Goal: Submit feedback/report problem: Submit feedback/report problem

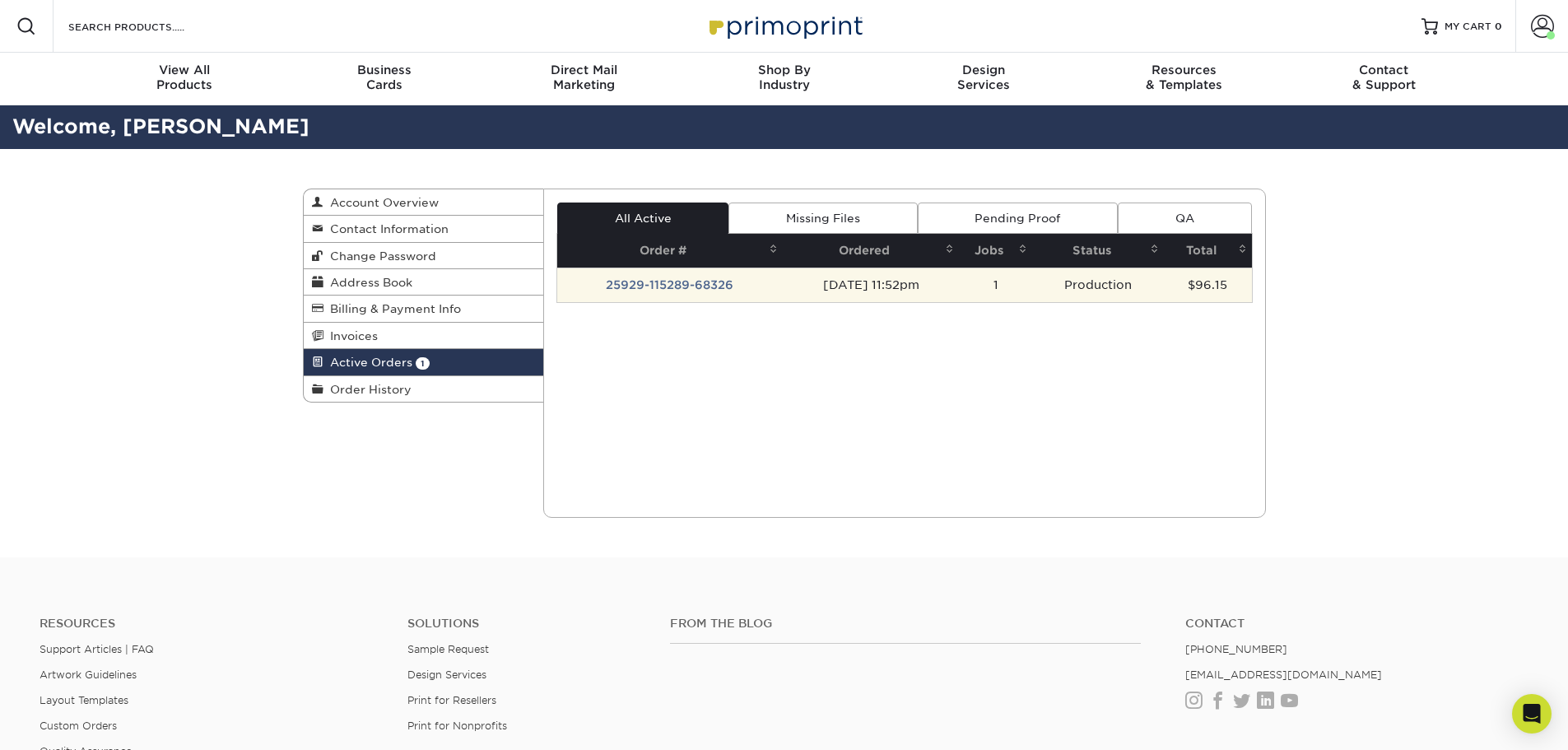
click at [688, 284] on td "25929-115289-68326" at bounding box center [669, 285] width 225 height 35
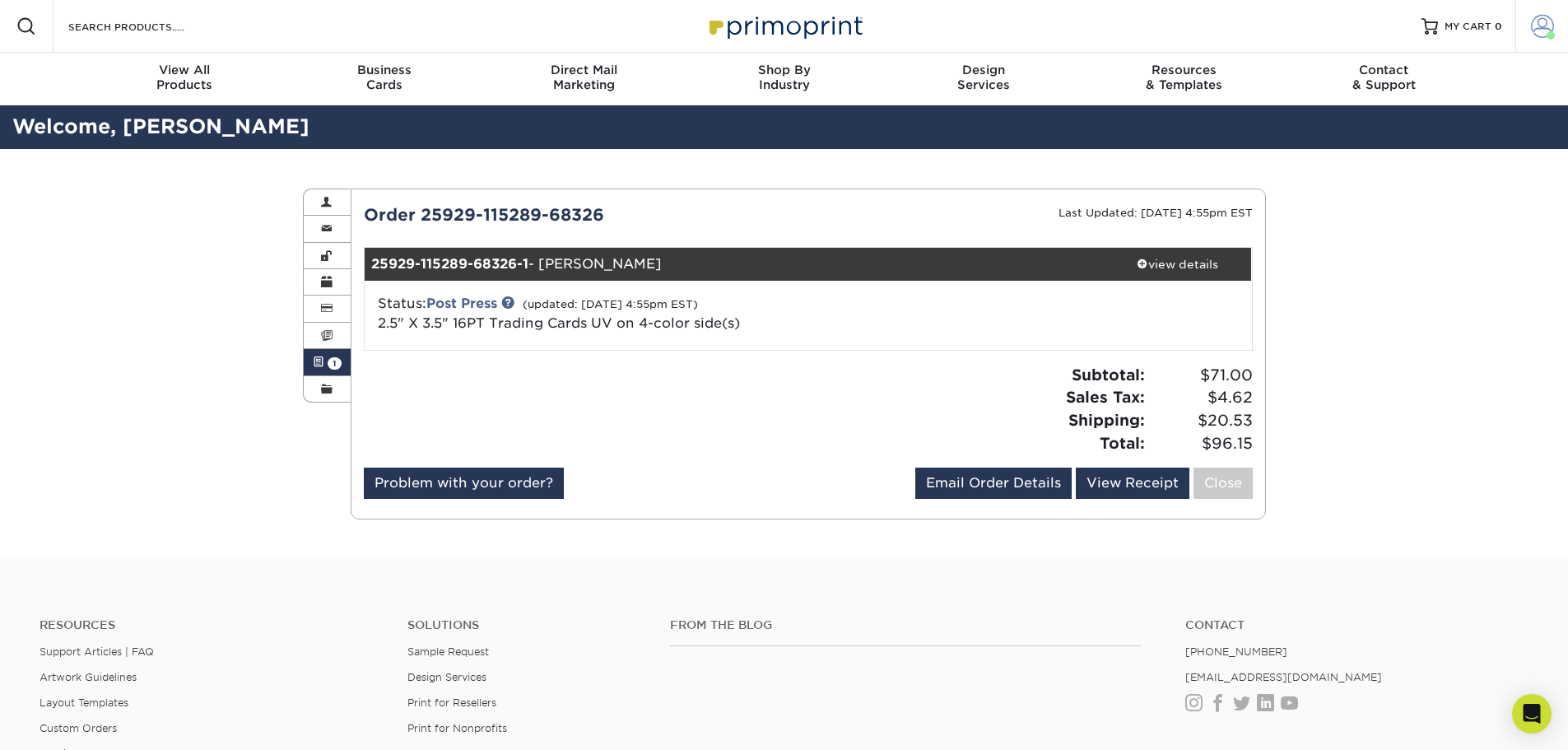
click at [1540, 26] on span at bounding box center [1543, 26] width 23 height 23
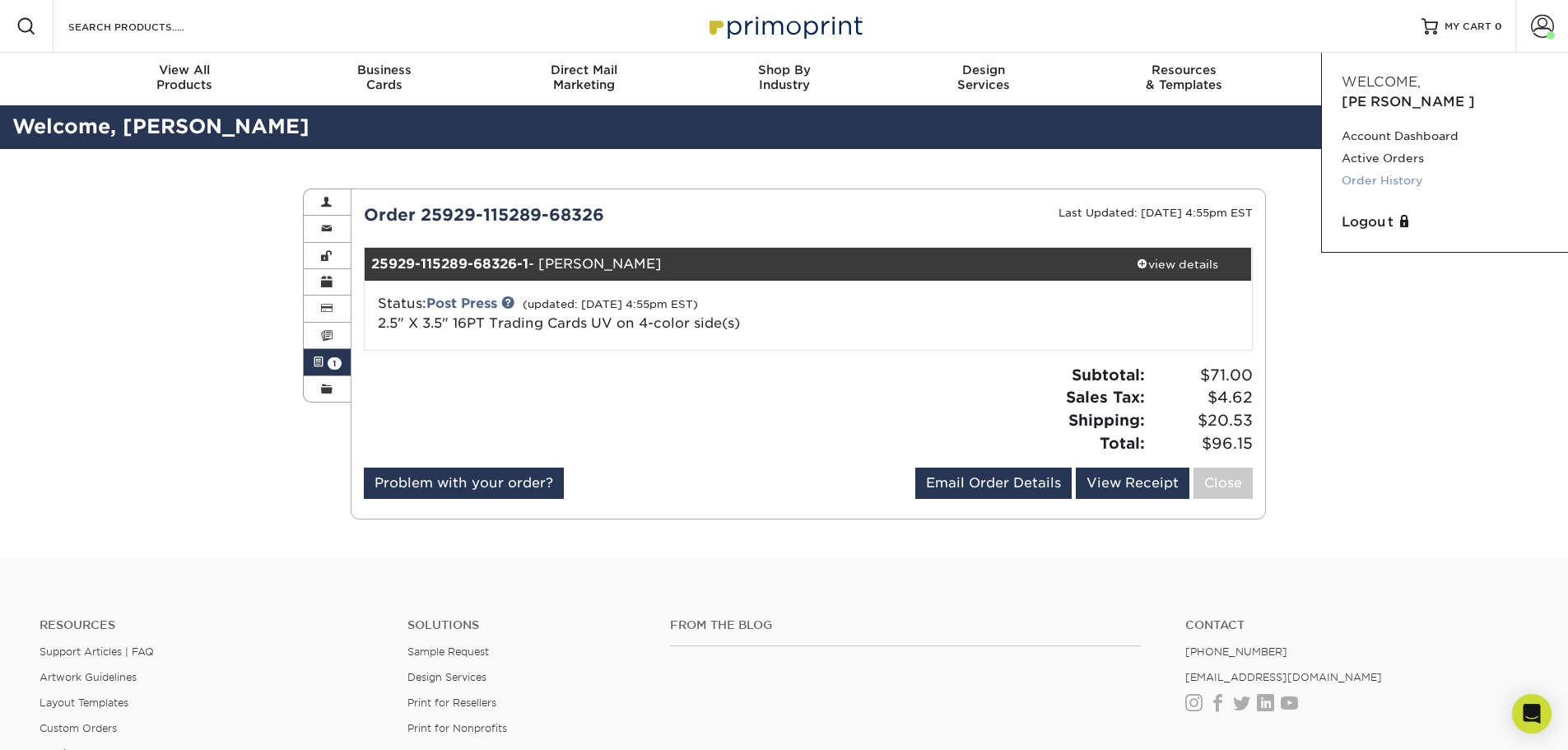
click at [1393, 170] on link "Order History" at bounding box center [1444, 180] width 206 height 22
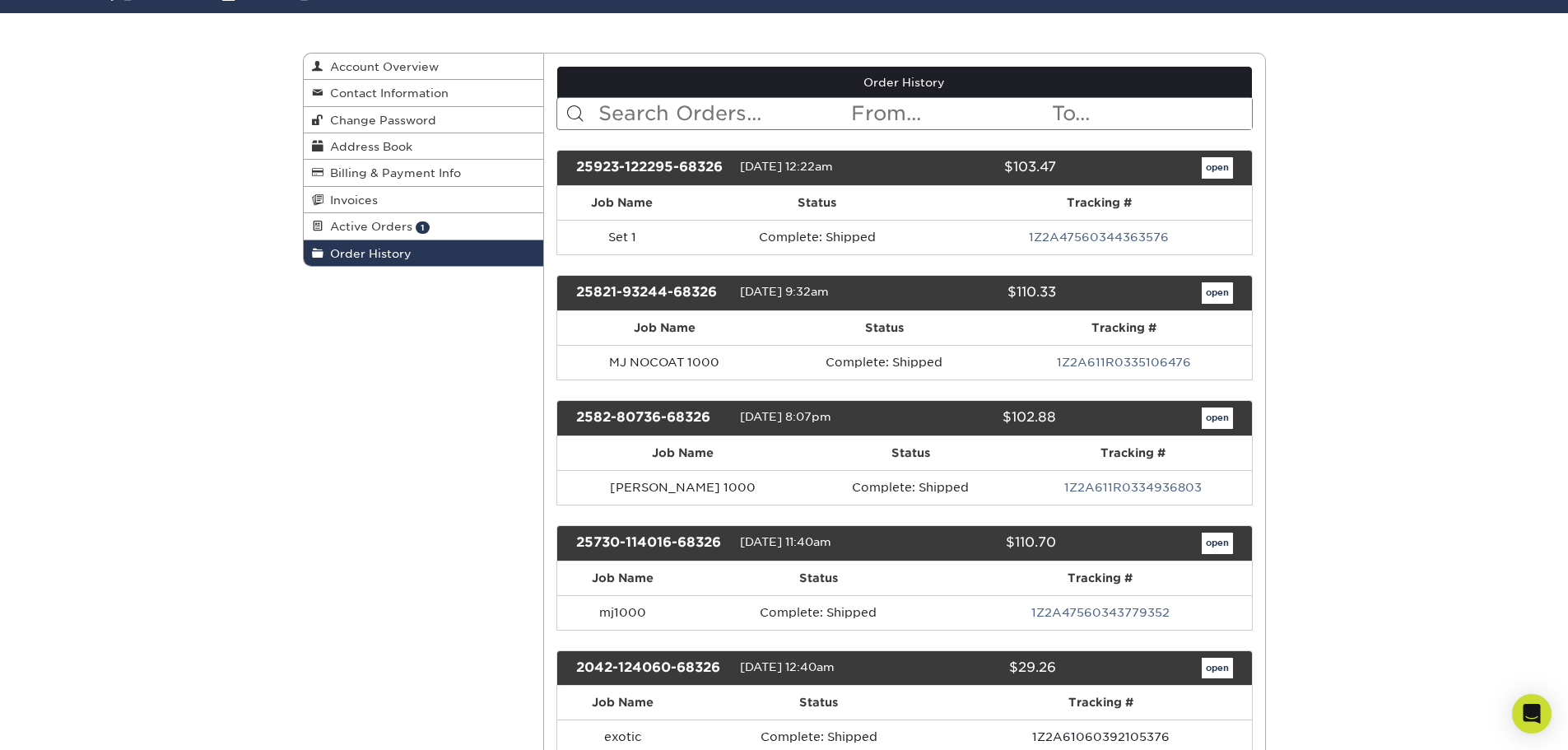
scroll to position [165, 0]
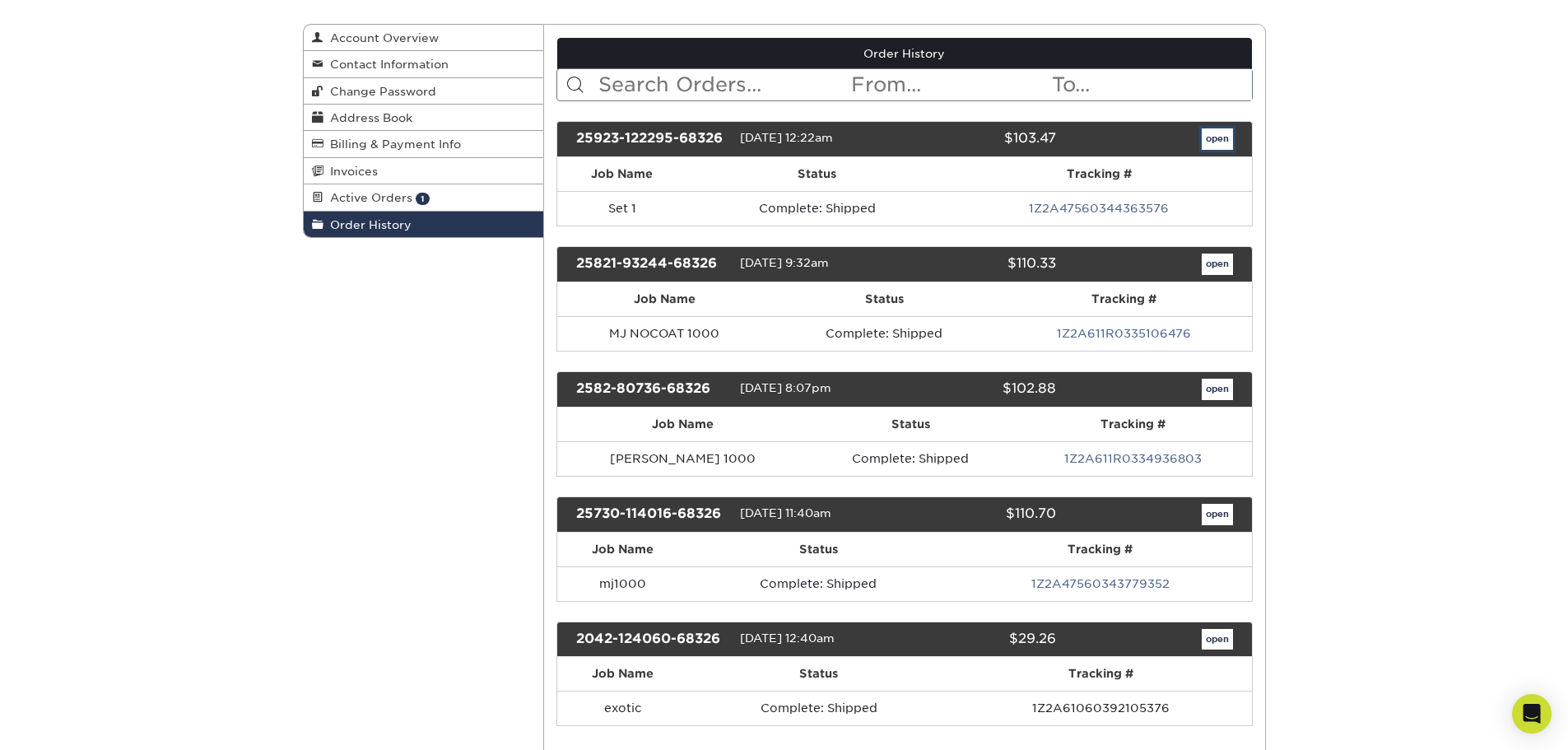
click at [1213, 140] on link "open" at bounding box center [1217, 139] width 32 height 21
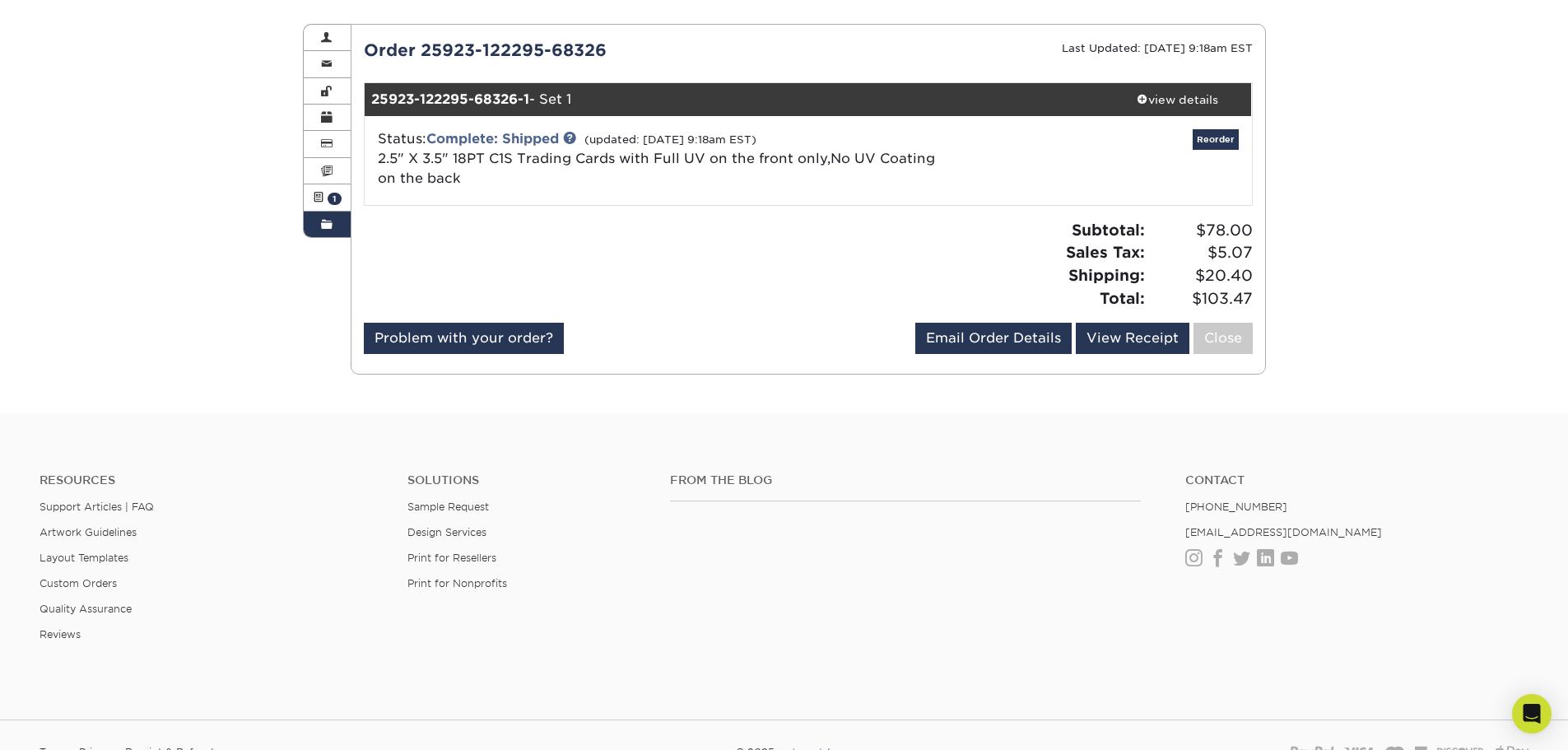
scroll to position [82, 0]
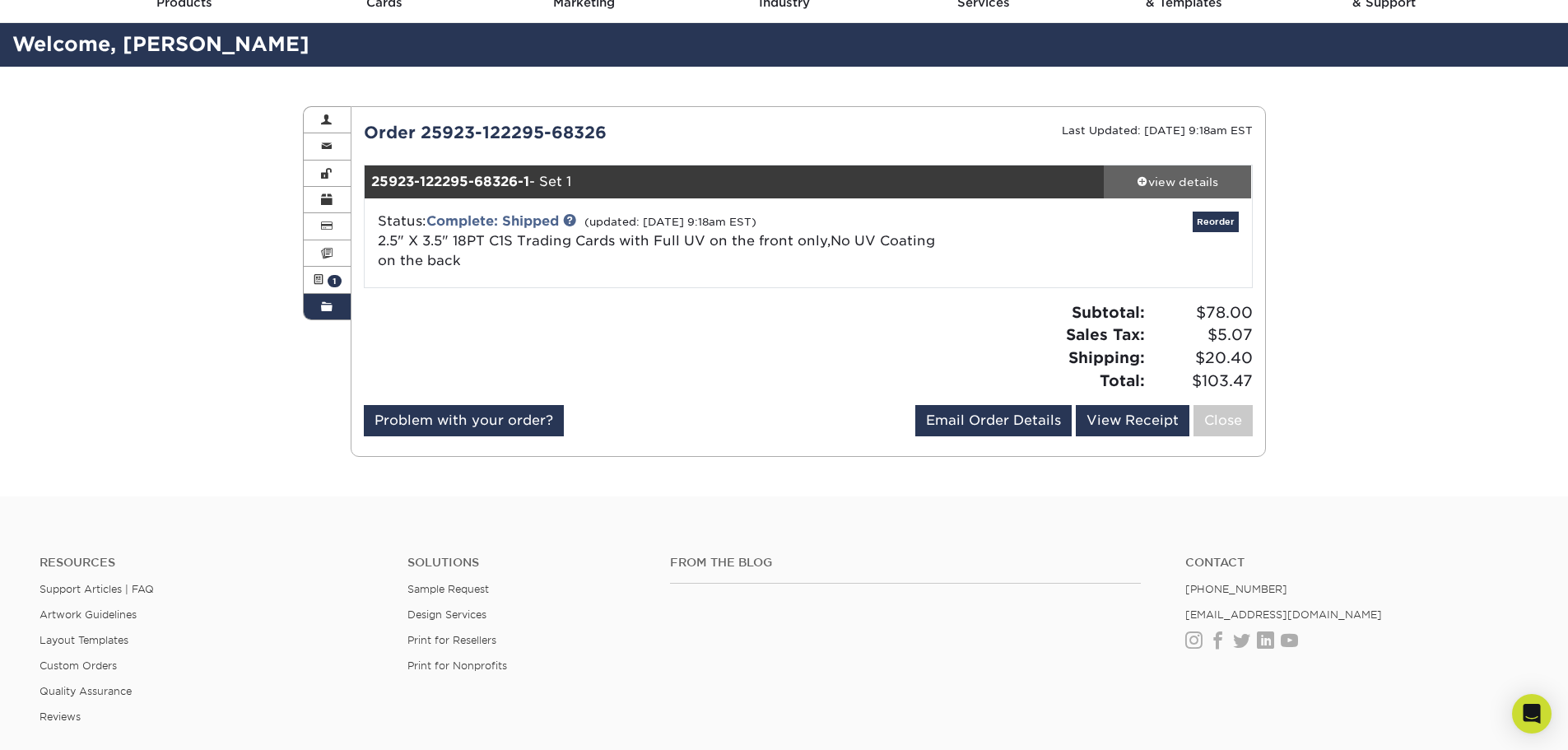
click at [1133, 176] on div "view details" at bounding box center [1178, 181] width 149 height 16
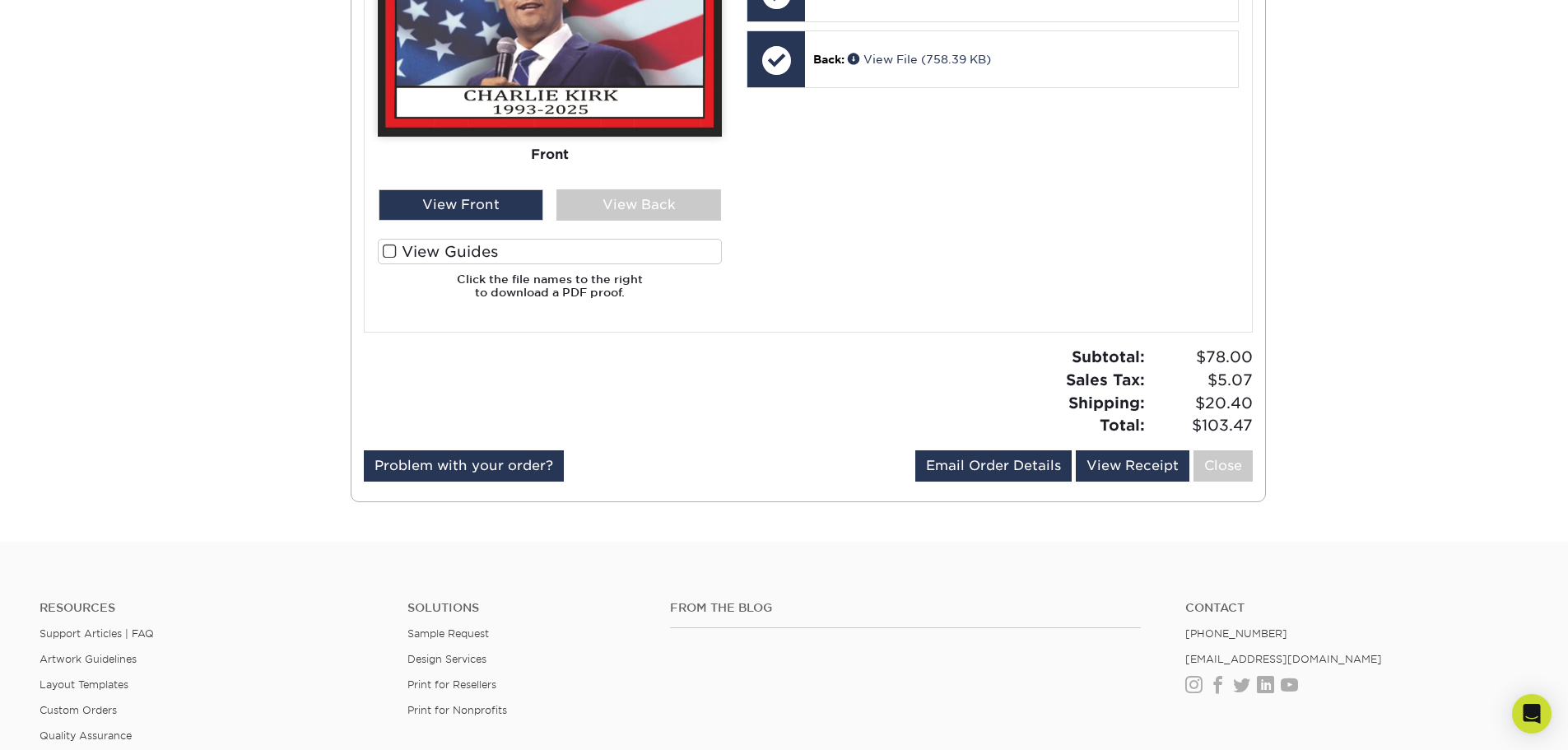
scroll to position [988, 0]
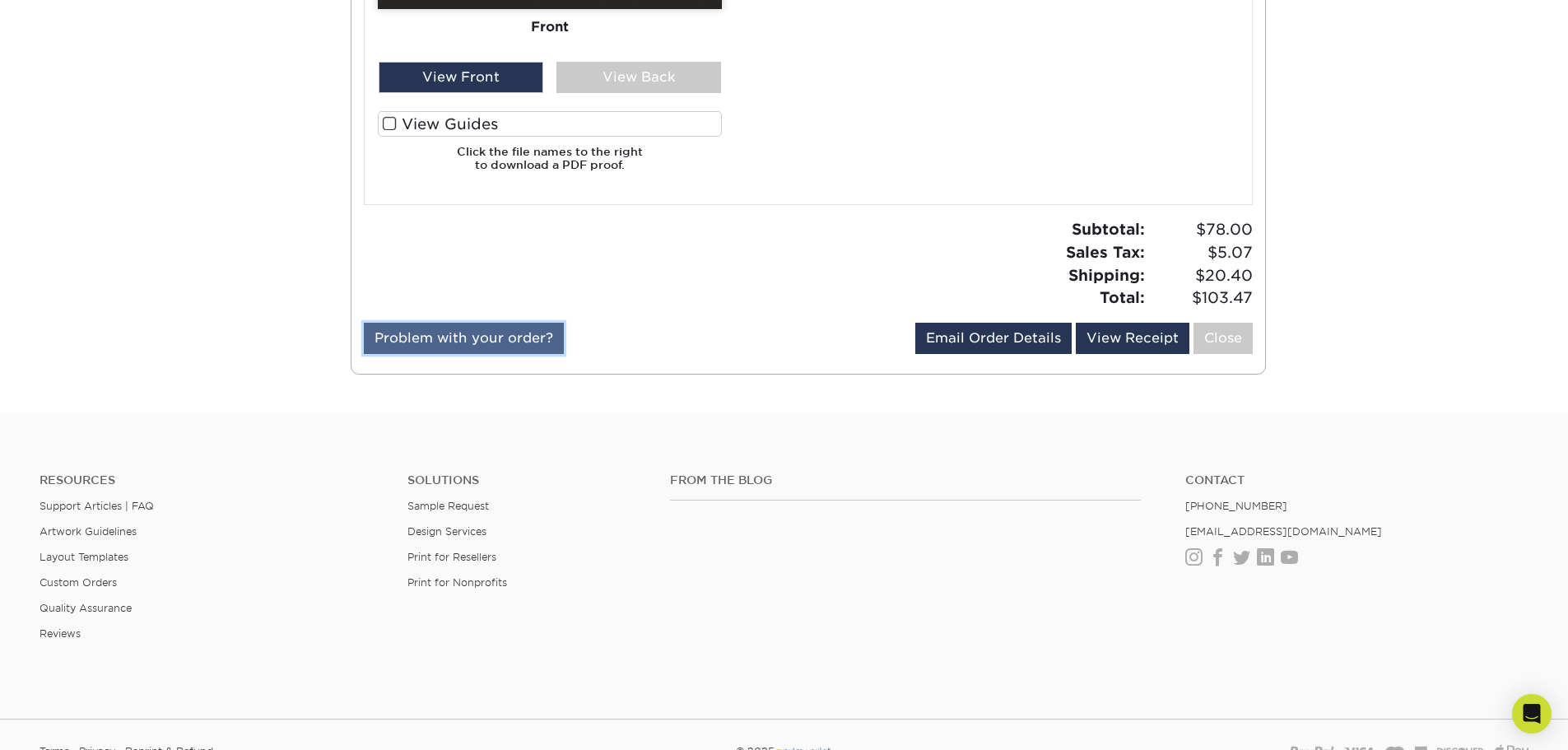
click at [480, 332] on link "Problem with your order?" at bounding box center [463, 339] width 200 height 32
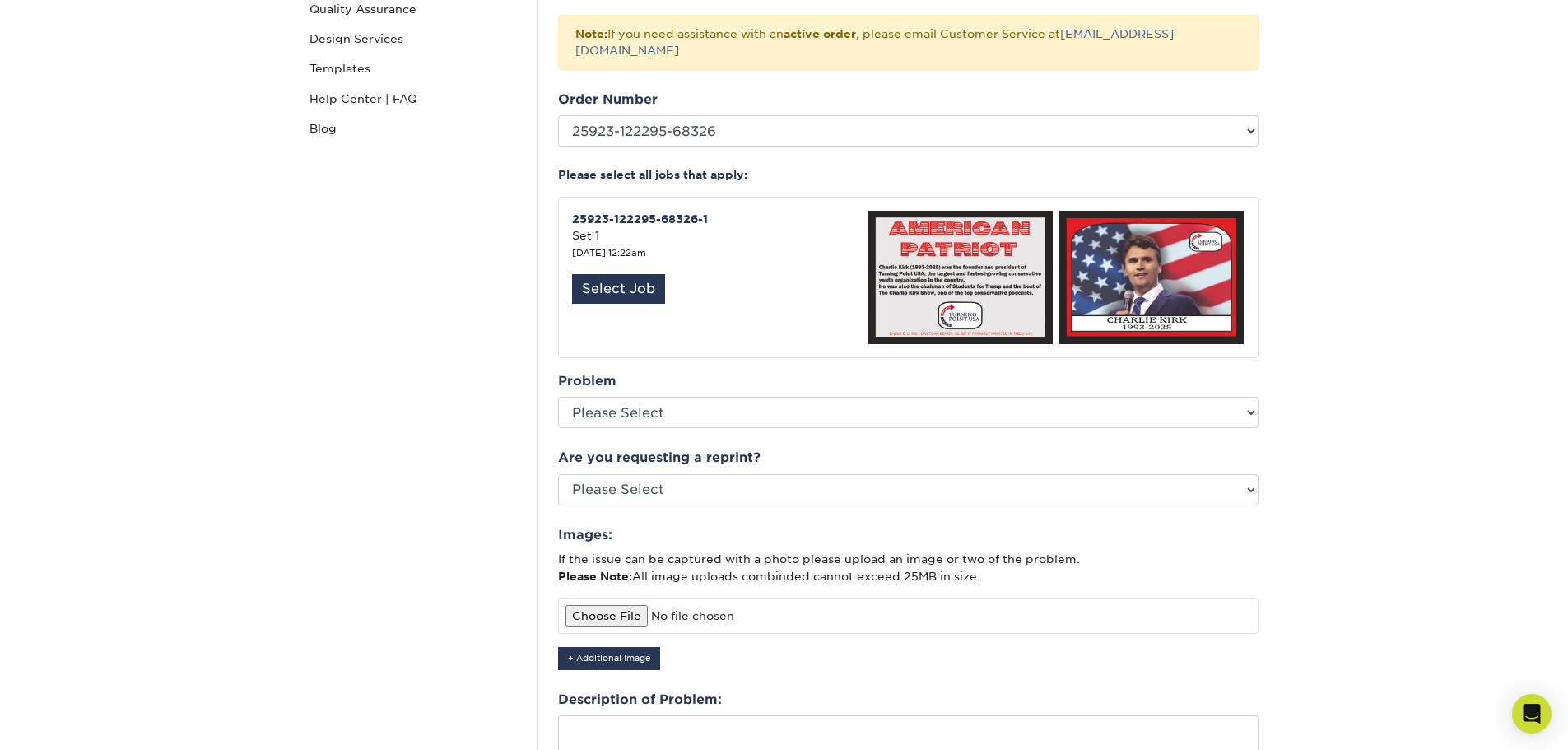
scroll to position [329, 0]
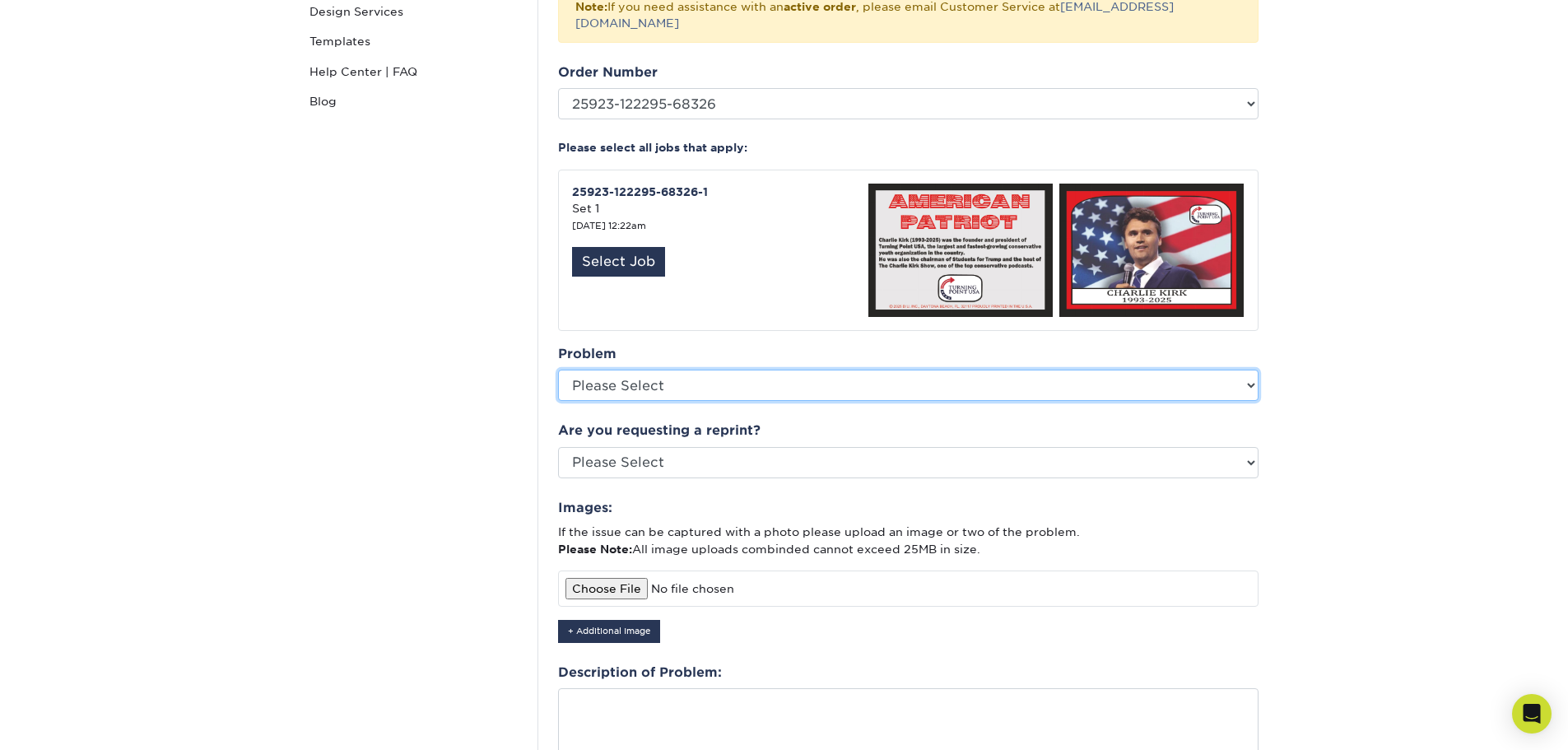
click at [776, 375] on select "Please Select Coating Missing Images Bindery Color Cutting Missing Hardware Shi…" at bounding box center [908, 385] width 701 height 32
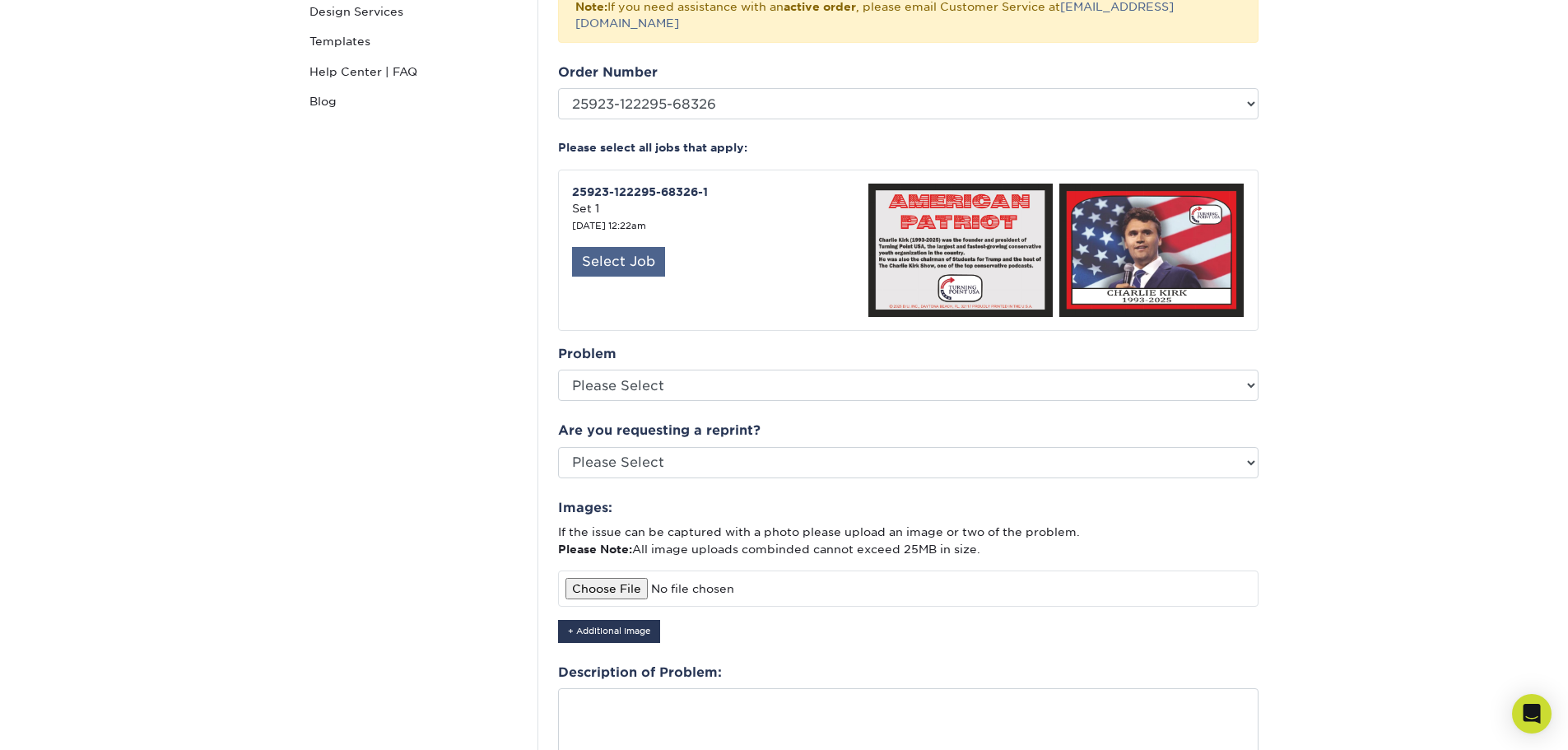
click at [637, 247] on div "Select Job" at bounding box center [619, 262] width 93 height 30
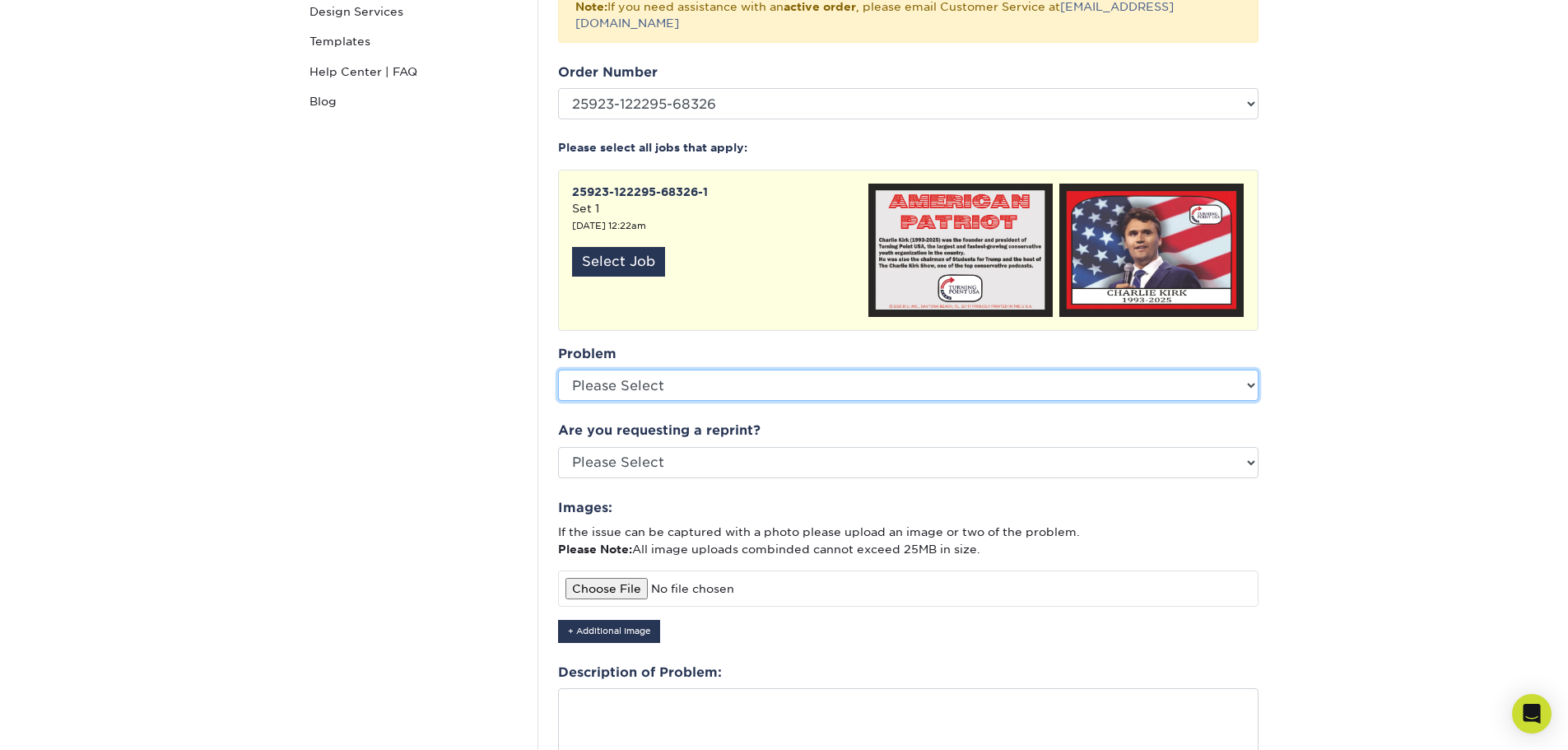
click at [741, 369] on select "Please Select Coating Missing Images Bindery Color Cutting Missing Hardware Shi…" at bounding box center [908, 385] width 701 height 32
select select "Cutting"
click at [558, 369] on select "Please Select Coating Missing Images Bindery Color Cutting Missing Hardware Shi…" at bounding box center [908, 385] width 701 height 32
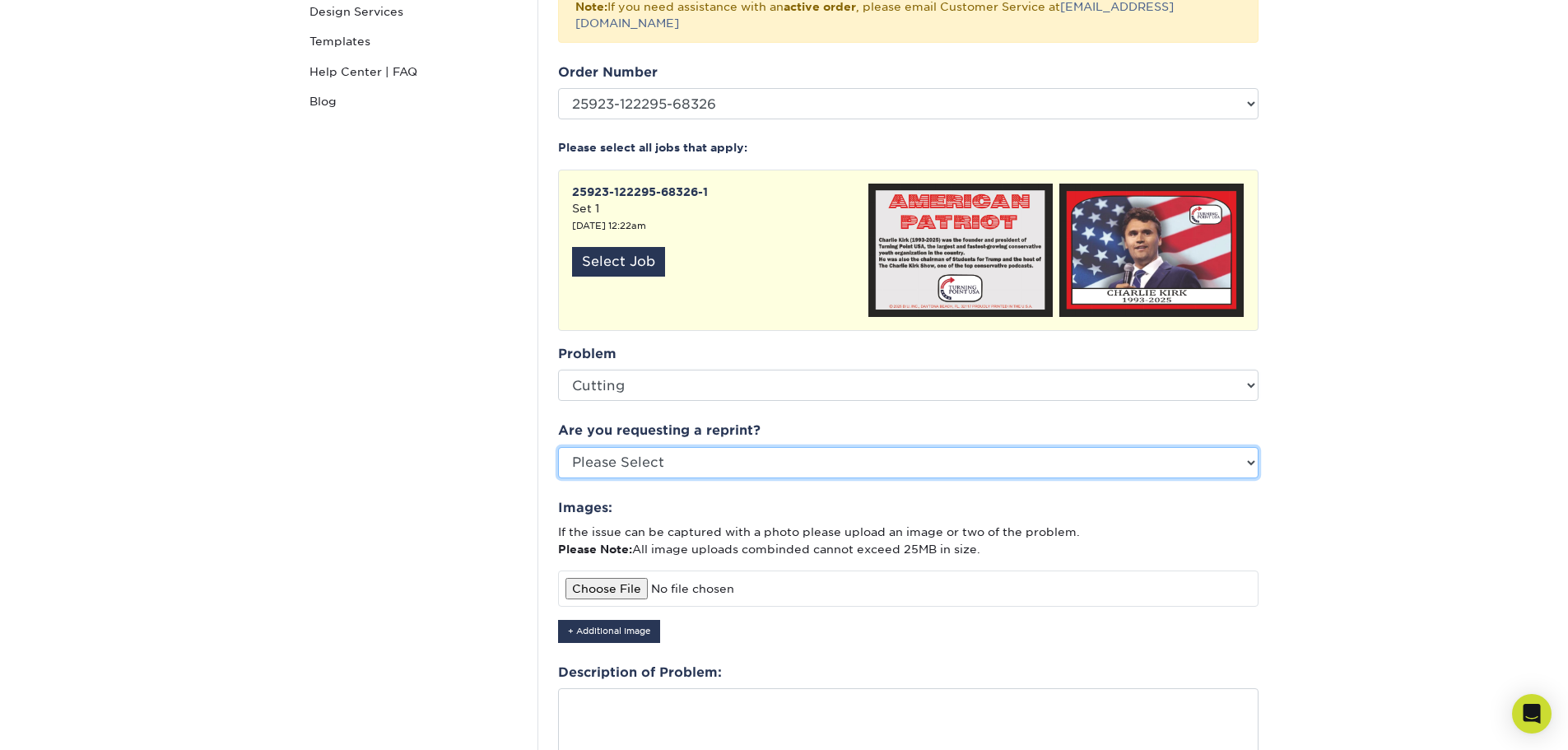
click at [707, 451] on select "Please Select Yes No Other" at bounding box center [908, 462] width 701 height 32
select select "yes"
click at [558, 447] on select "Please Select Yes No Other" at bounding box center [908, 462] width 701 height 32
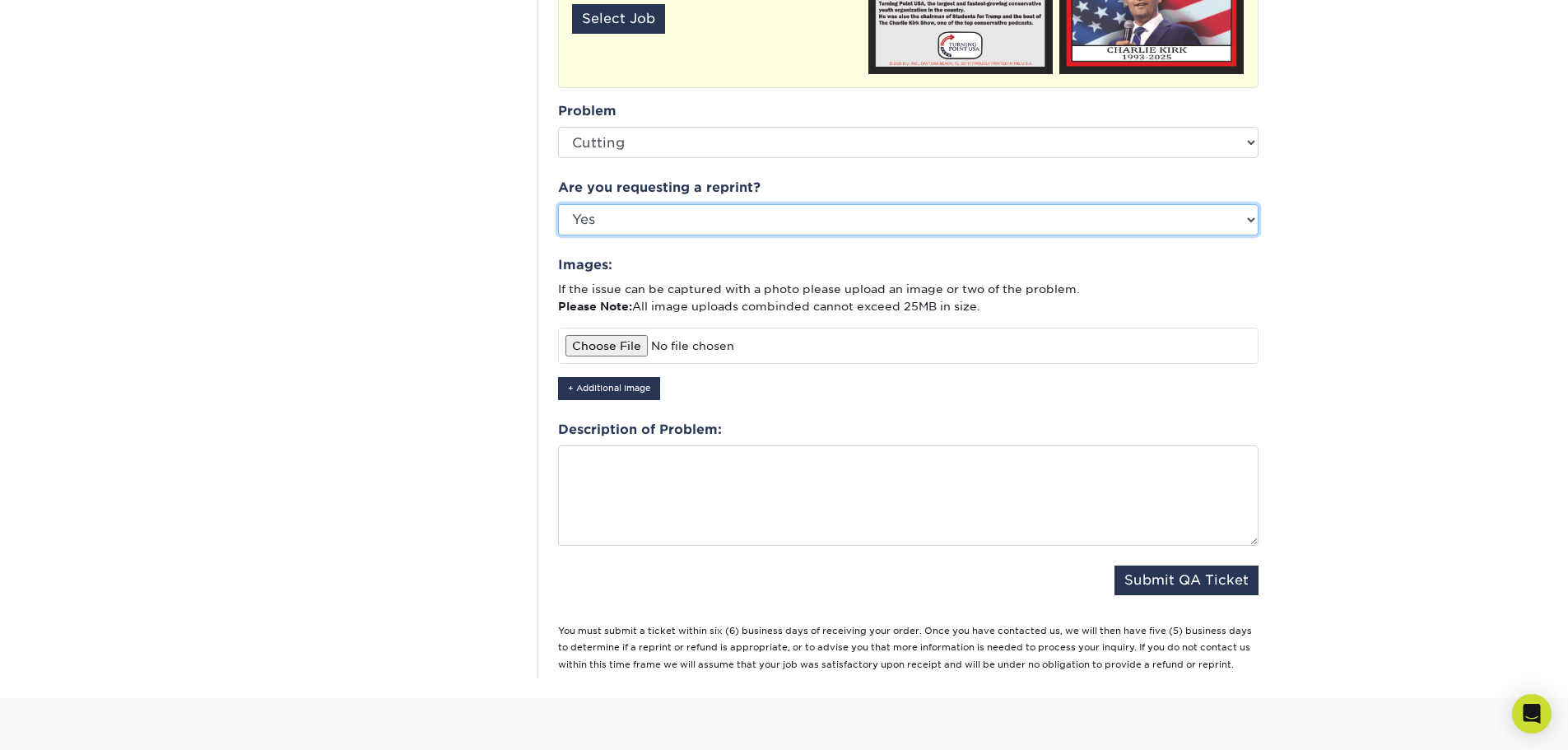
scroll to position [576, 0]
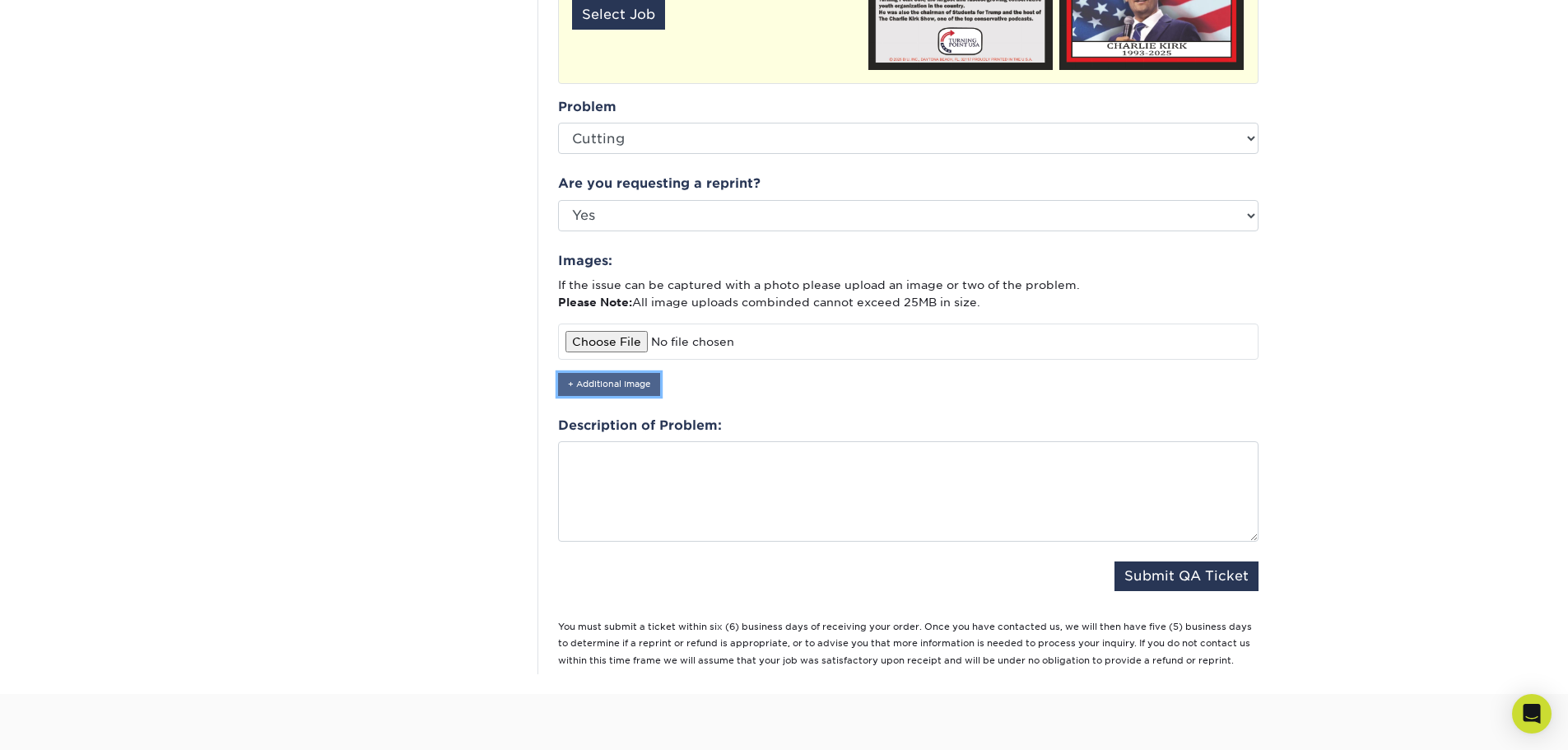
click at [622, 373] on button "+ Additional Image" at bounding box center [609, 384] width 102 height 22
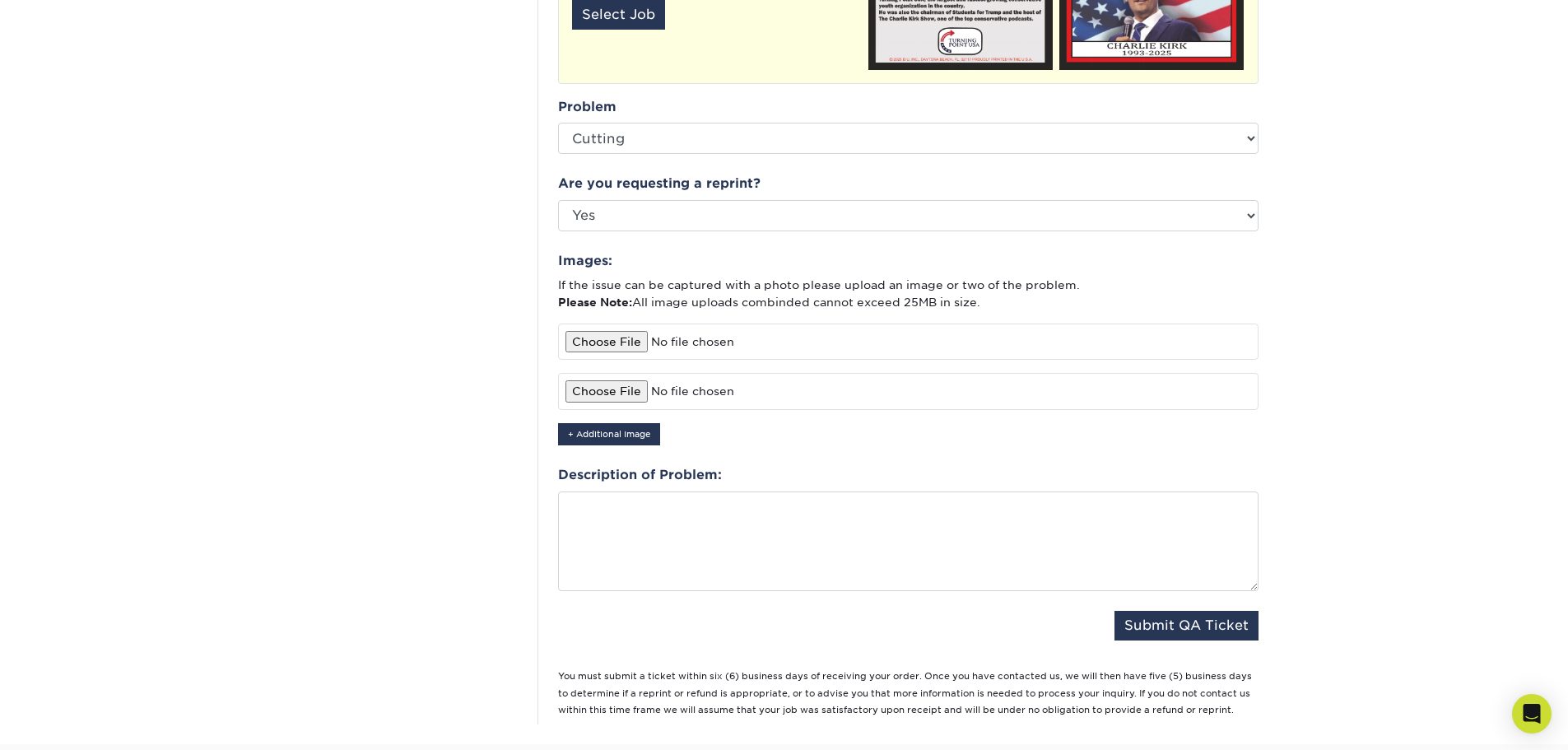
click at [614, 329] on input "file" at bounding box center [908, 341] width 701 height 36
click at [617, 323] on input "file" at bounding box center [908, 341] width 701 height 36
type input "C:\fakepath\Screenshot 2025-10-01 184017.png"
click at [631, 381] on input "file" at bounding box center [908, 391] width 701 height 36
type input "C:\fakepath\Screenshot 2025-10-01 184159.png"
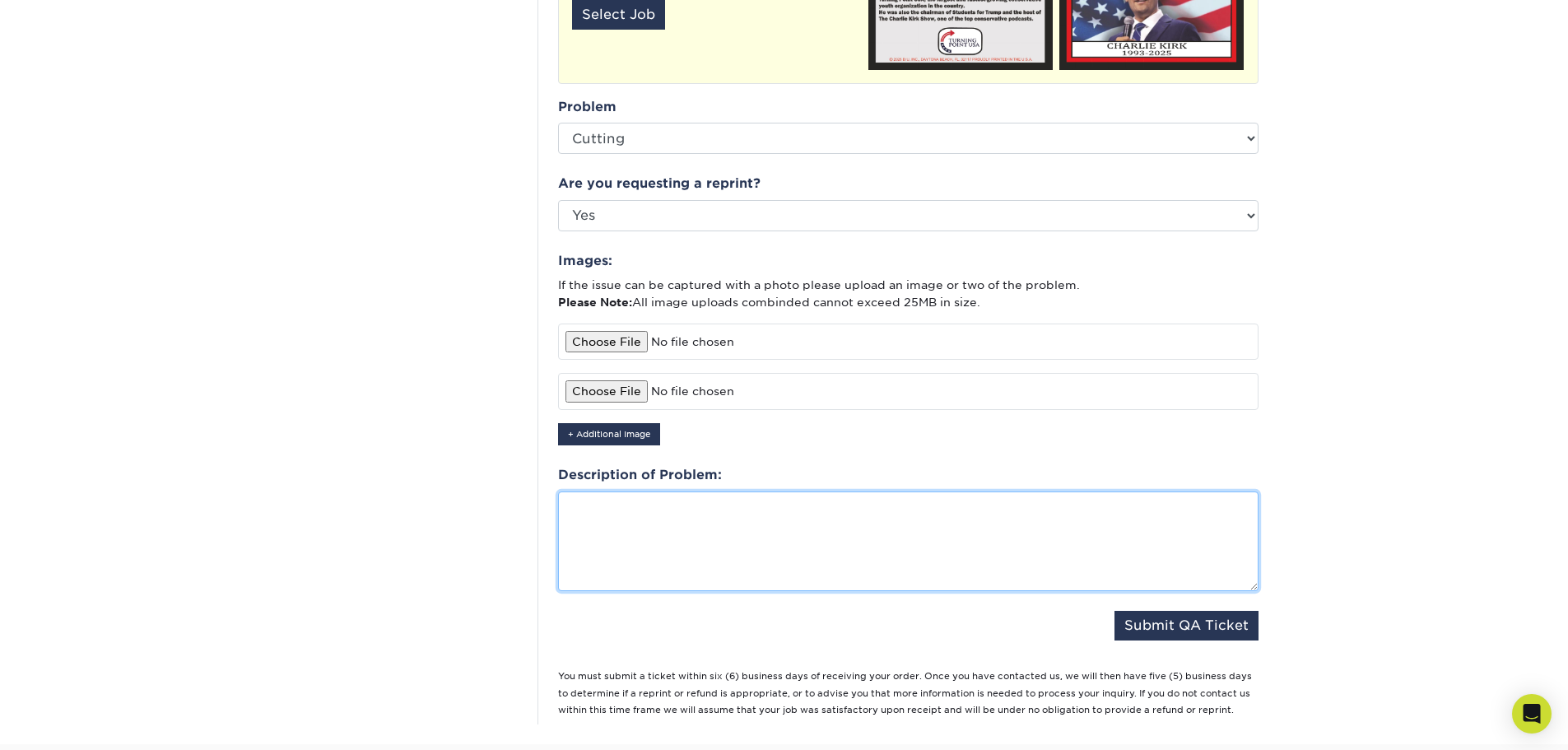
click at [704, 515] on textarea at bounding box center [908, 542] width 701 height 101
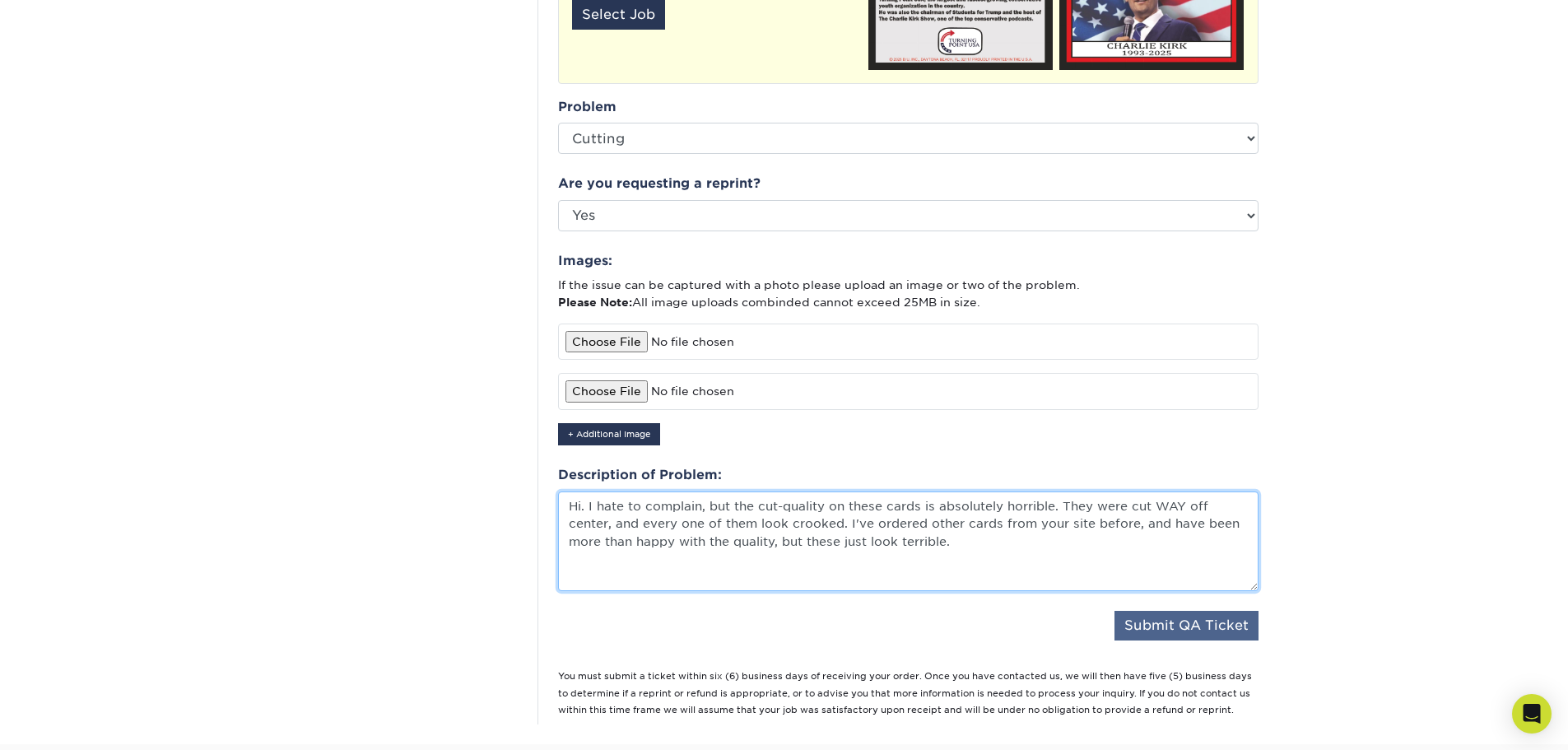
type textarea "Hi. I hate to complain, but the cut-quality on these cards is absolutely horrib…"
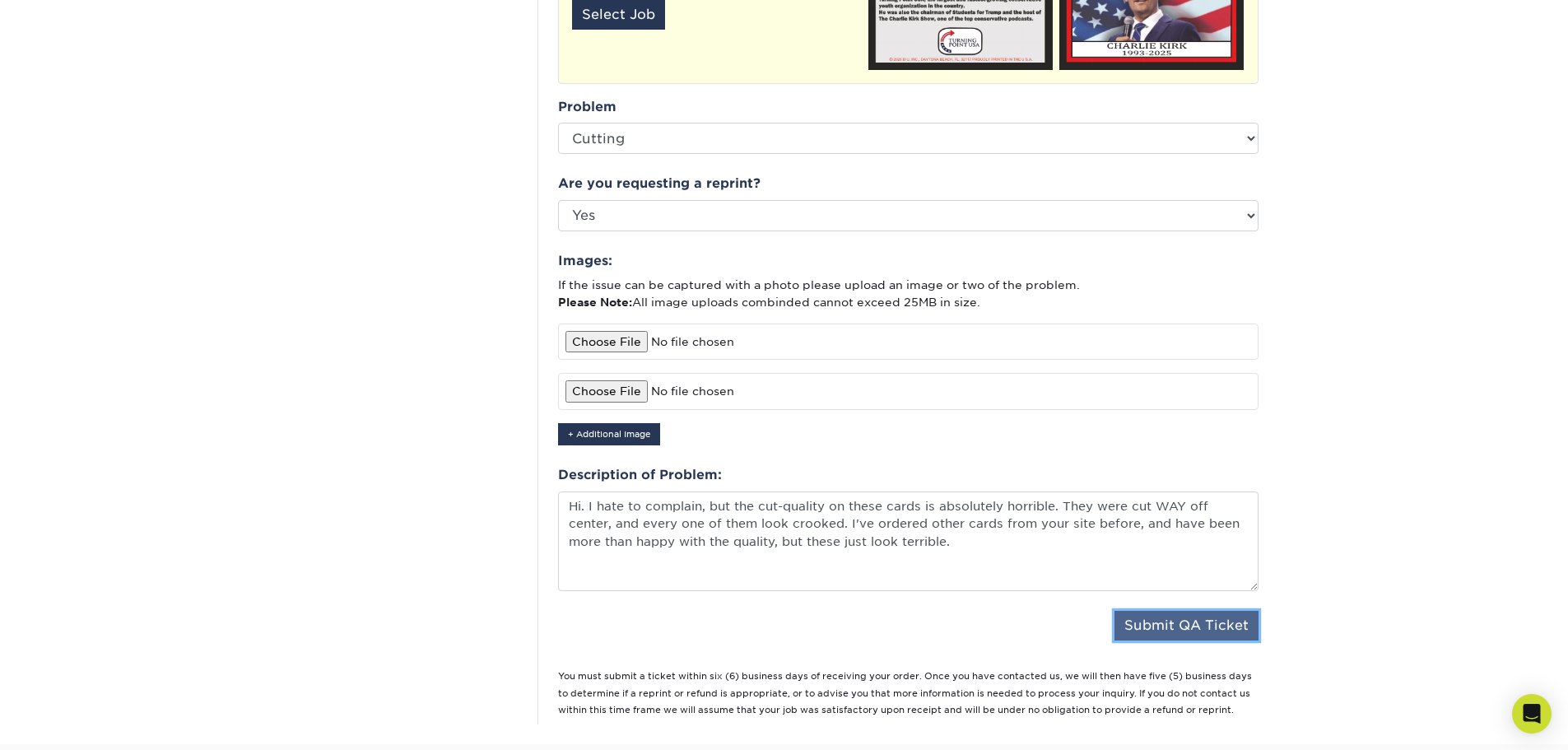
click at [1175, 611] on button "Submit QA Ticket" at bounding box center [1186, 625] width 144 height 30
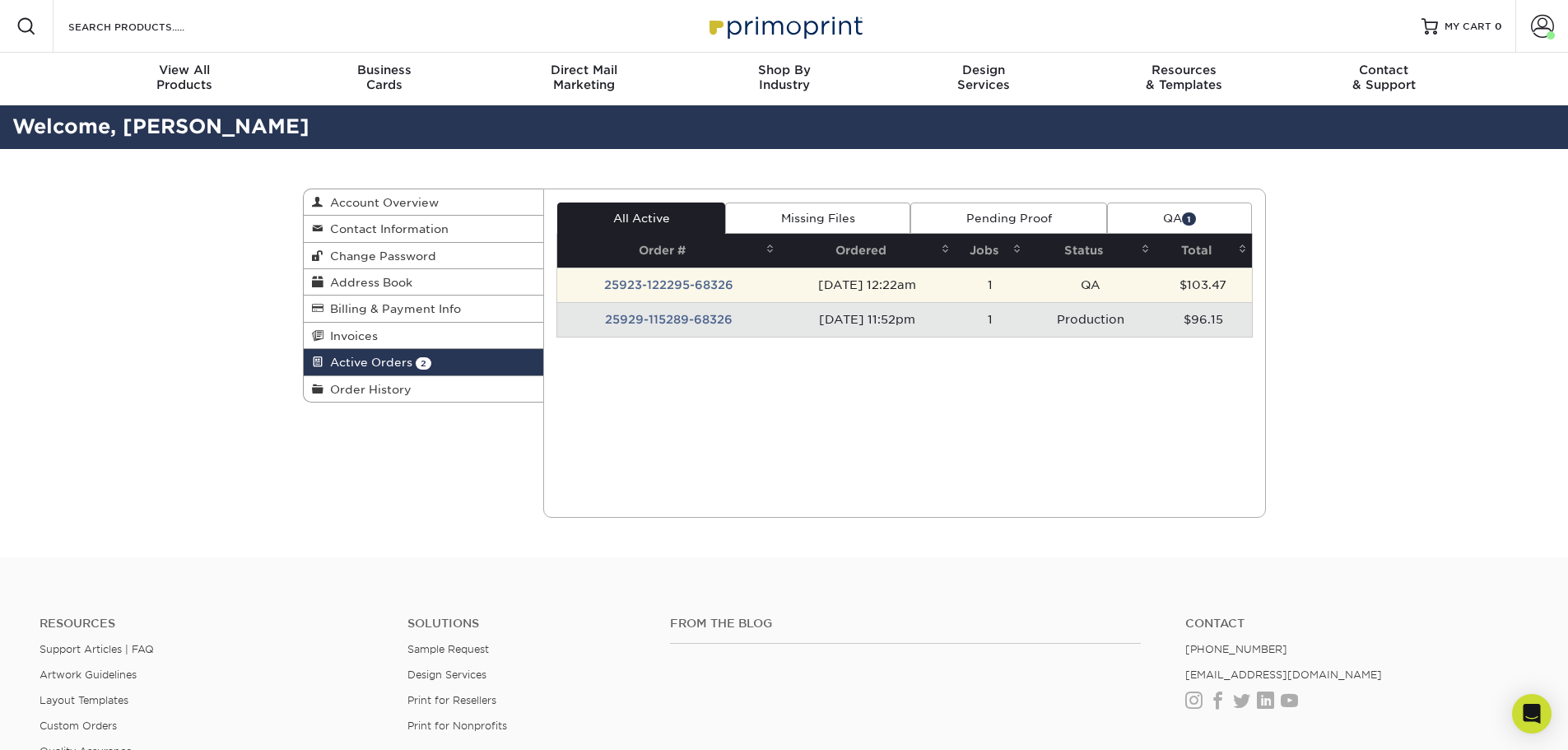
click at [686, 284] on td "25923-122295-68326" at bounding box center [668, 285] width 222 height 35
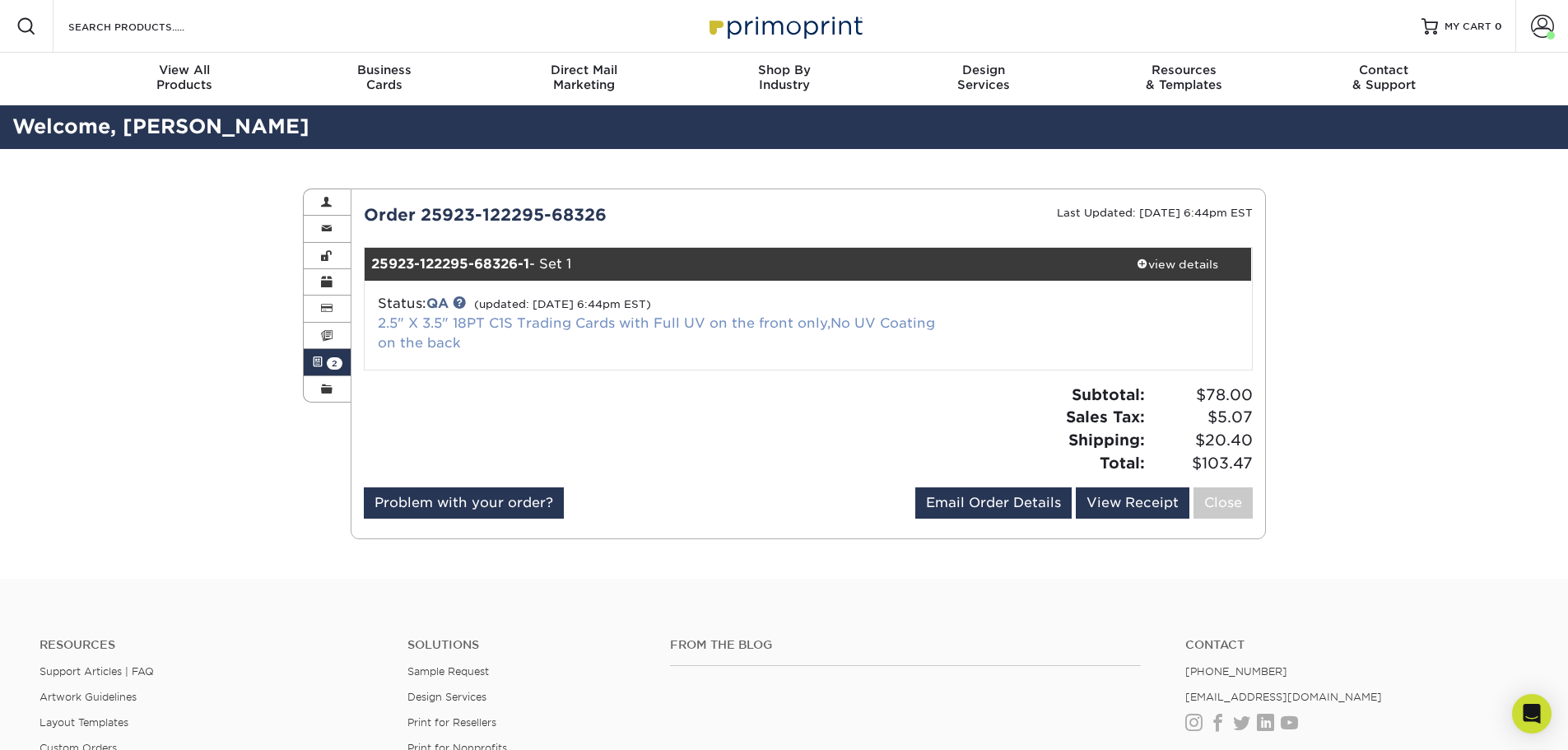
click at [458, 322] on link "2.5" X 3.5" 18PT C1S Trading Cards with Full UV on the front only,No UV Coating…" at bounding box center [656, 333] width 557 height 35
